Goal: Transaction & Acquisition: Purchase product/service

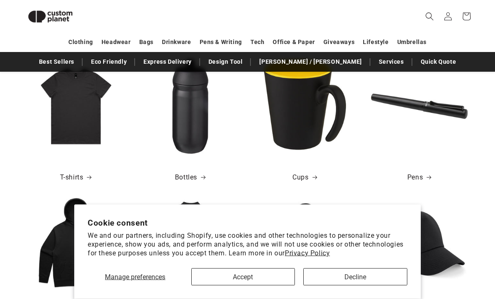
scroll to position [269, 0]
click at [248, 286] on button "Accept" at bounding box center [243, 277] width 104 height 17
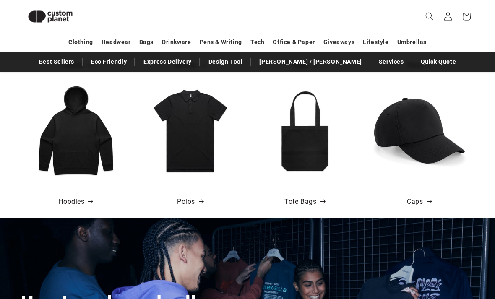
scroll to position [367, 0]
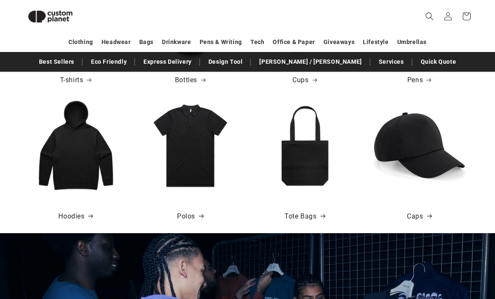
click at [72, 206] on div "Hoodies" at bounding box center [76, 213] width 110 height 39
click at [94, 179] on img at bounding box center [75, 145] width 97 height 97
click at [89, 217] on icon at bounding box center [91, 216] width 6 height 5
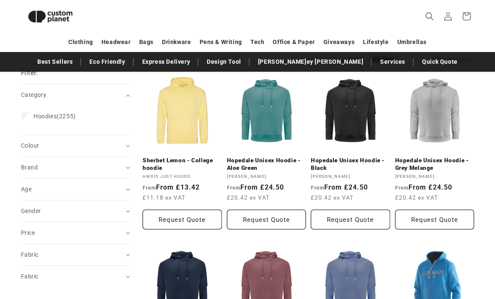
scroll to position [102, 0]
click at [362, 157] on link "Hopedale Unisex Hoodie - Black" at bounding box center [350, 164] width 79 height 15
